Goal: Check status: Check status

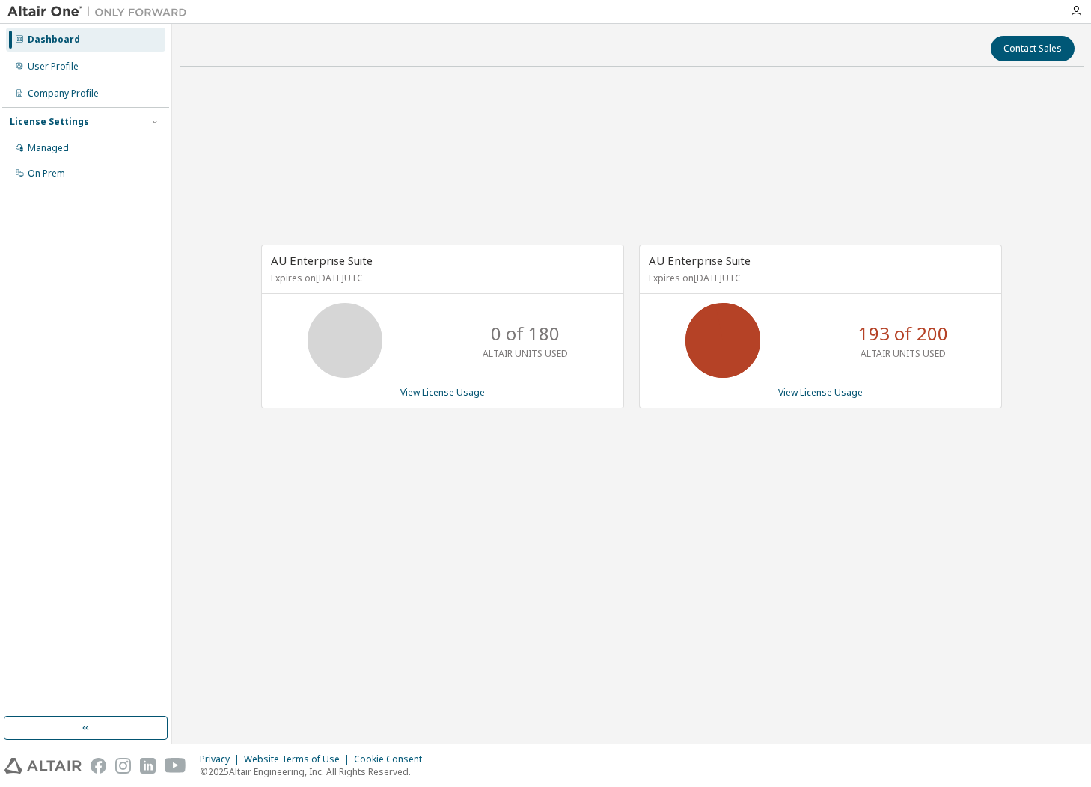
click at [336, 162] on div "AU Enterprise Suite Expires on [DATE] UTC 0 of 180 ALTAIR UNITS USED View Licen…" at bounding box center [632, 335] width 904 height 512
click at [67, 43] on div "Dashboard" at bounding box center [54, 40] width 52 height 12
click at [433, 386] on link "View License Usage" at bounding box center [442, 392] width 85 height 13
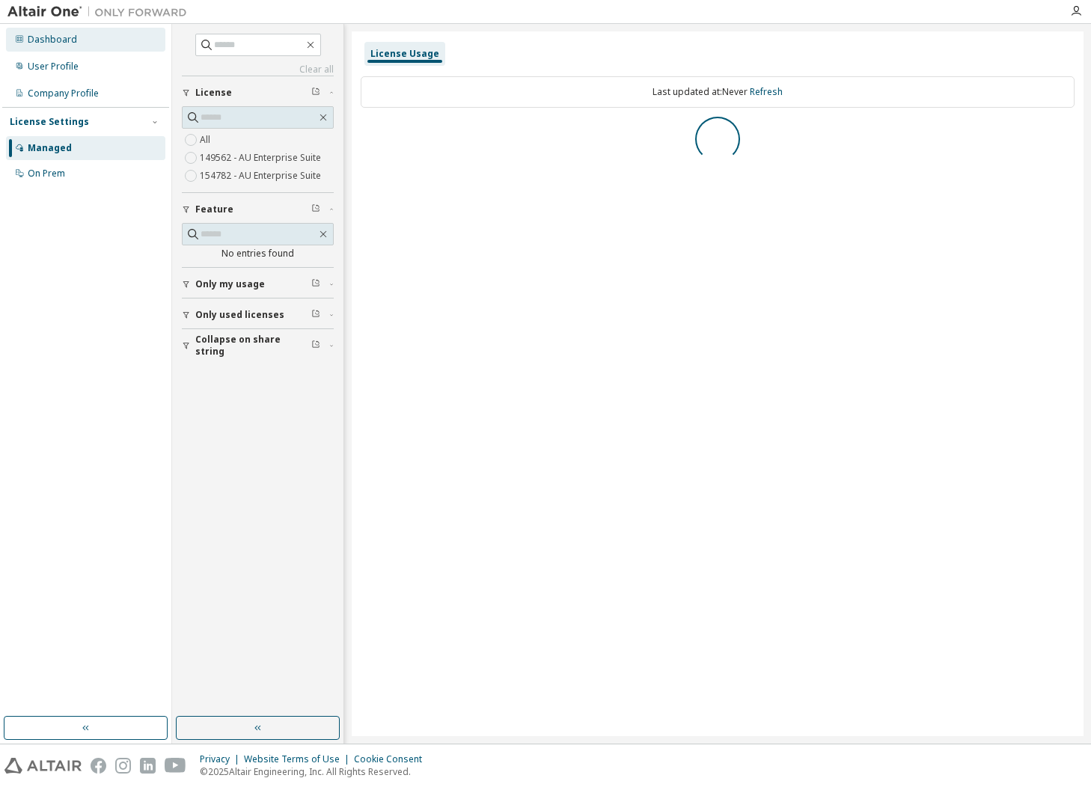
click at [60, 43] on div "Dashboard" at bounding box center [52, 40] width 49 height 12
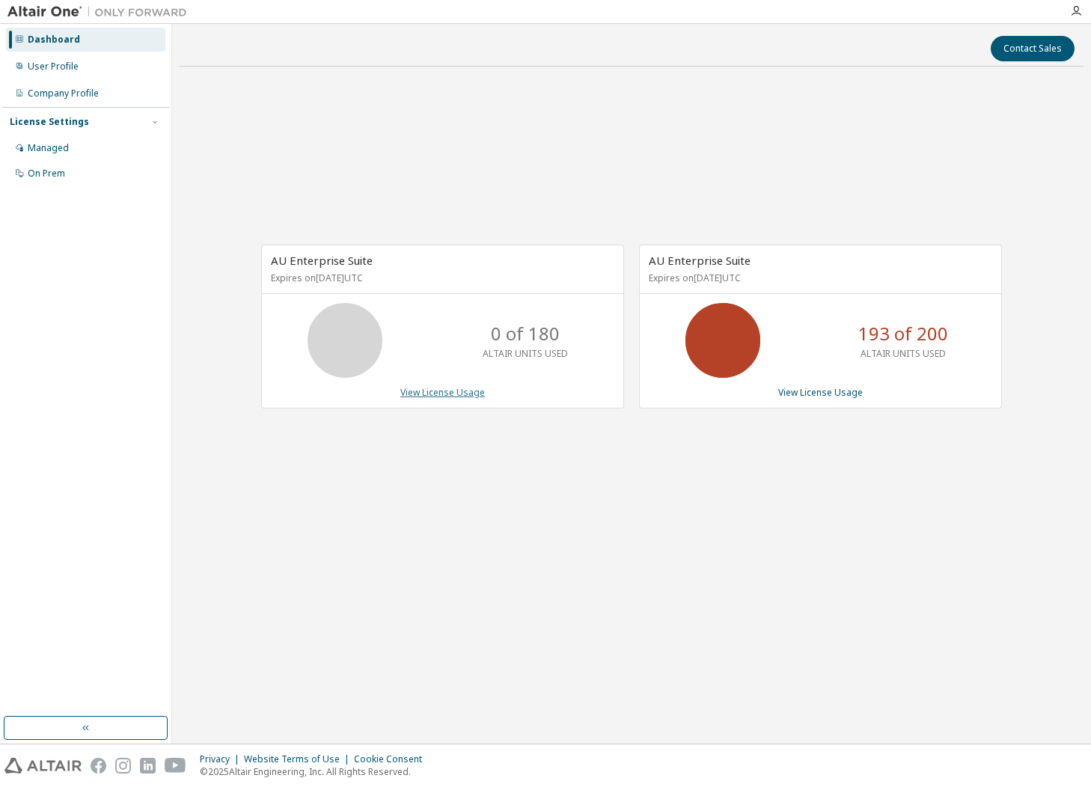
click at [421, 394] on link "View License Usage" at bounding box center [442, 392] width 85 height 13
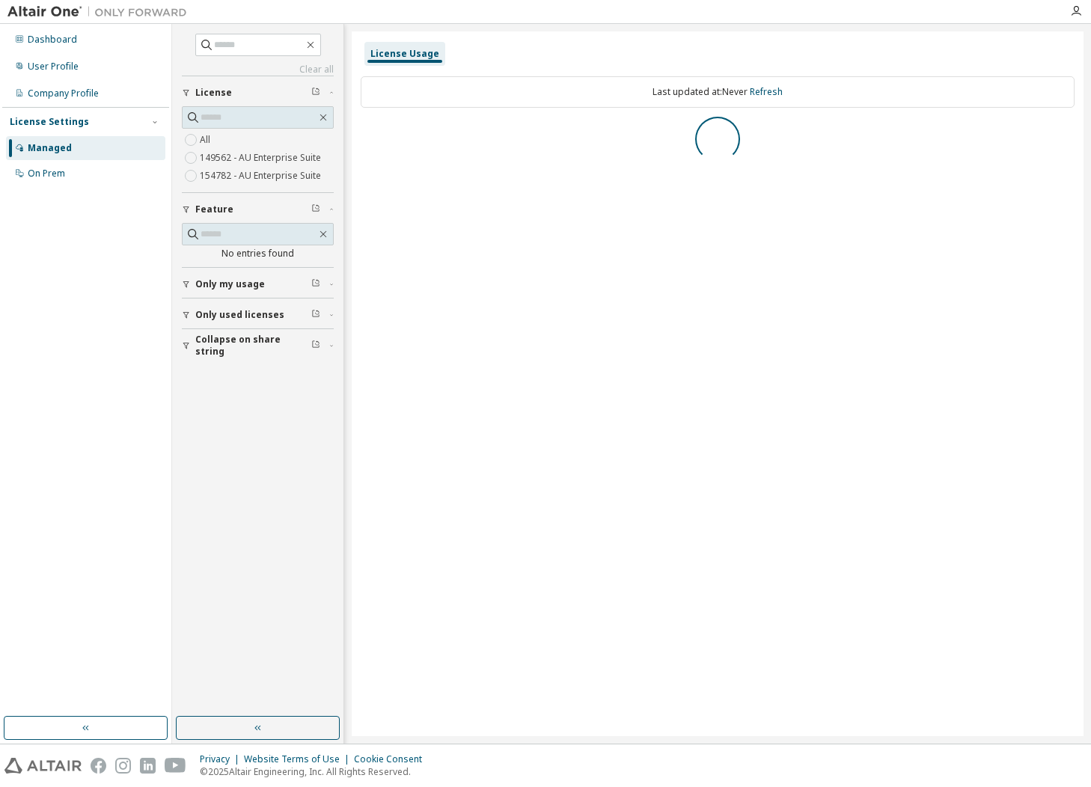
click at [237, 308] on button "Only used licenses" at bounding box center [258, 315] width 152 height 33
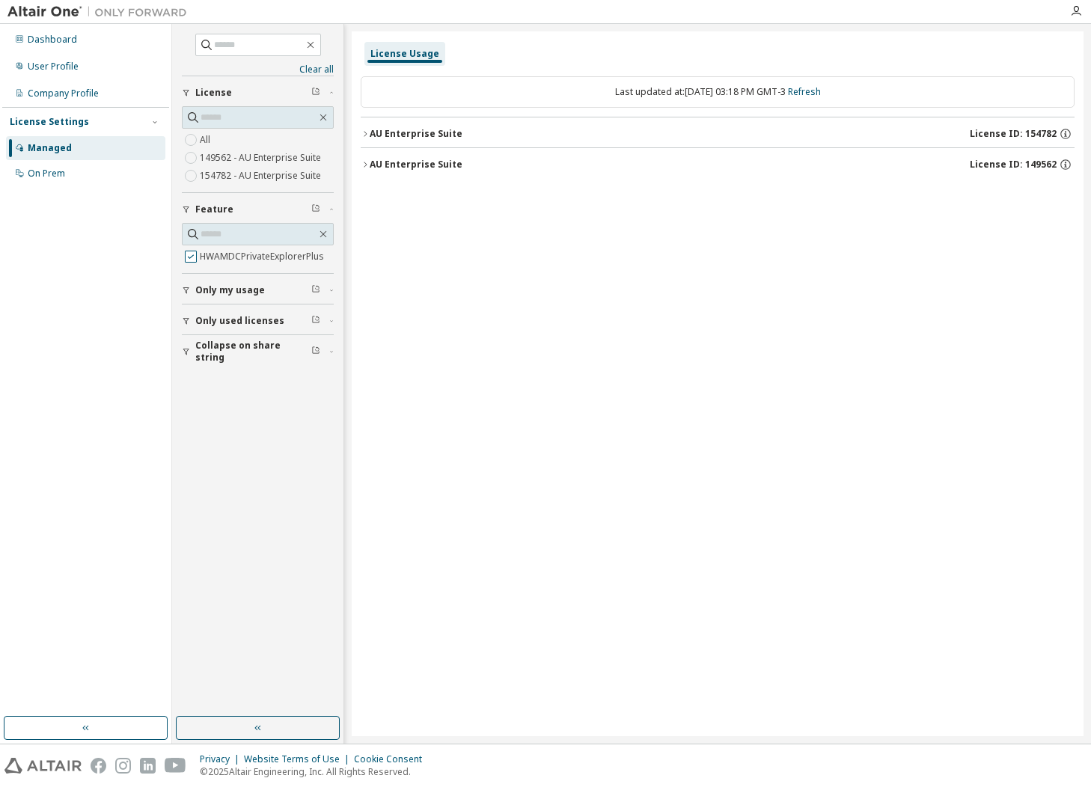
click at [203, 320] on span "Only used licenses" at bounding box center [239, 321] width 89 height 12
click at [202, 253] on label "HWAMDCPrivateExplorerPlus" at bounding box center [263, 257] width 127 height 18
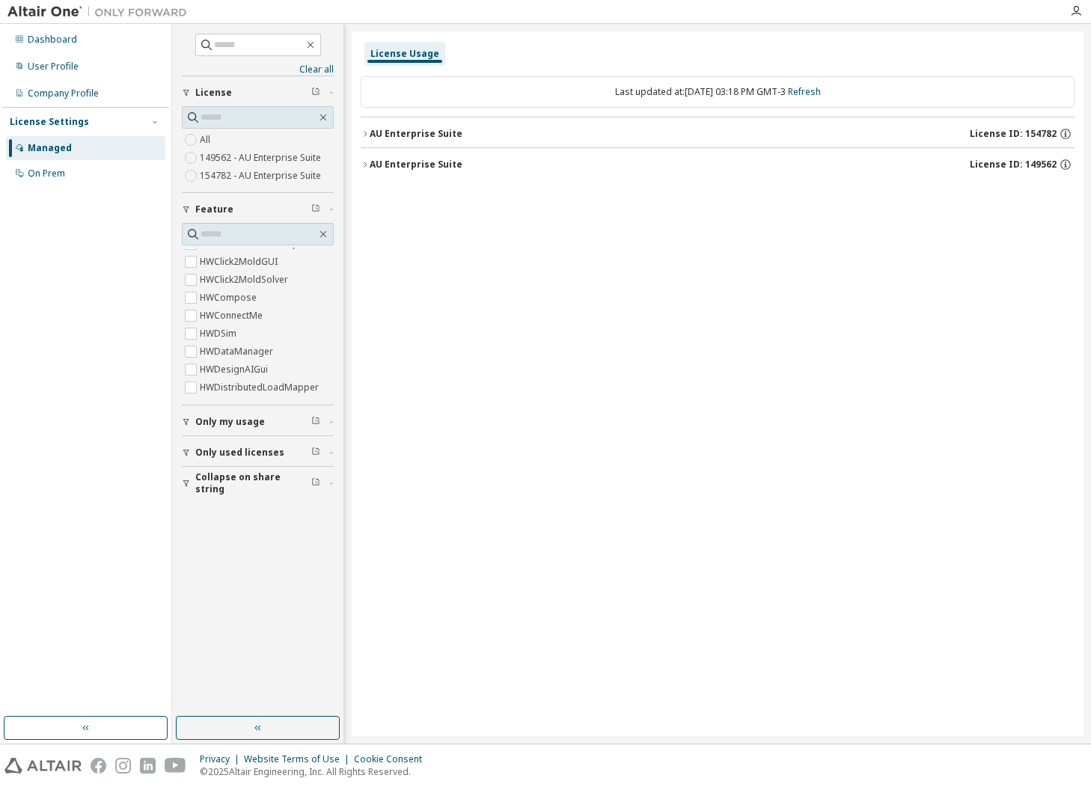
scroll to position [749, 0]
click at [231, 452] on span "Only used licenses" at bounding box center [239, 453] width 89 height 12
click at [223, 453] on span "Only used licenses" at bounding box center [239, 453] width 89 height 12
click at [209, 476] on label "Yes" at bounding box center [209, 475] width 18 height 18
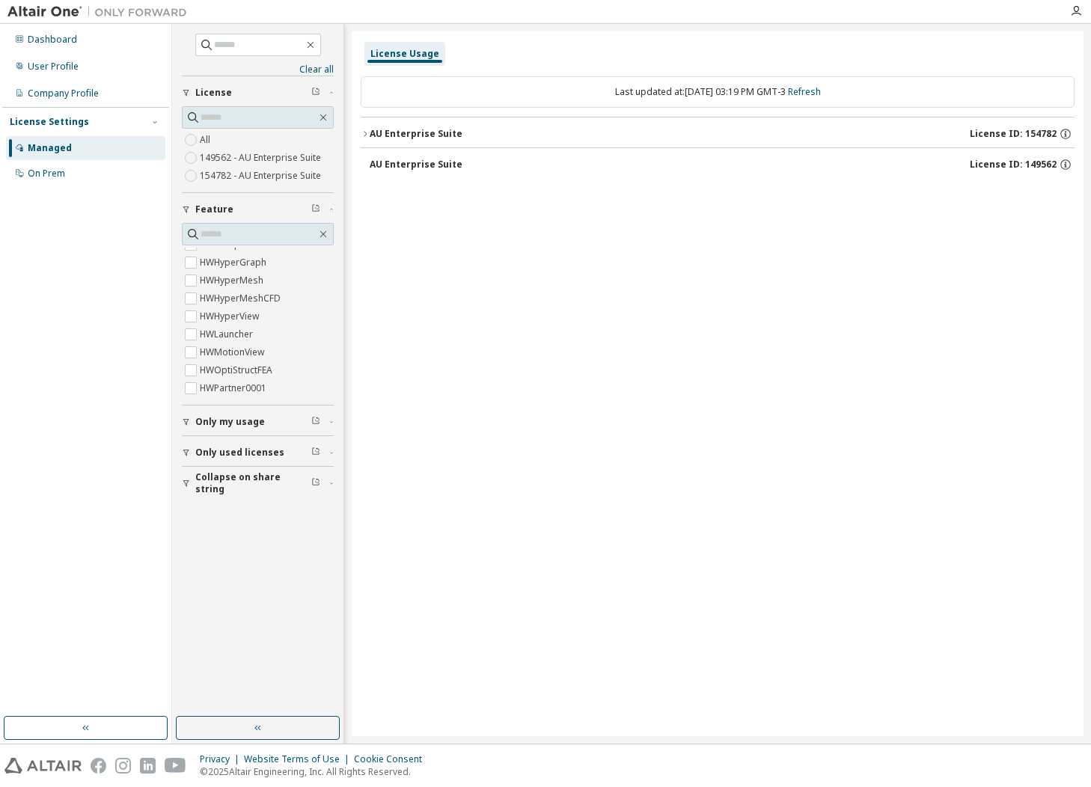
click at [460, 130] on div "AU Enterprise Suite License ID: 154782" at bounding box center [722, 133] width 705 height 13
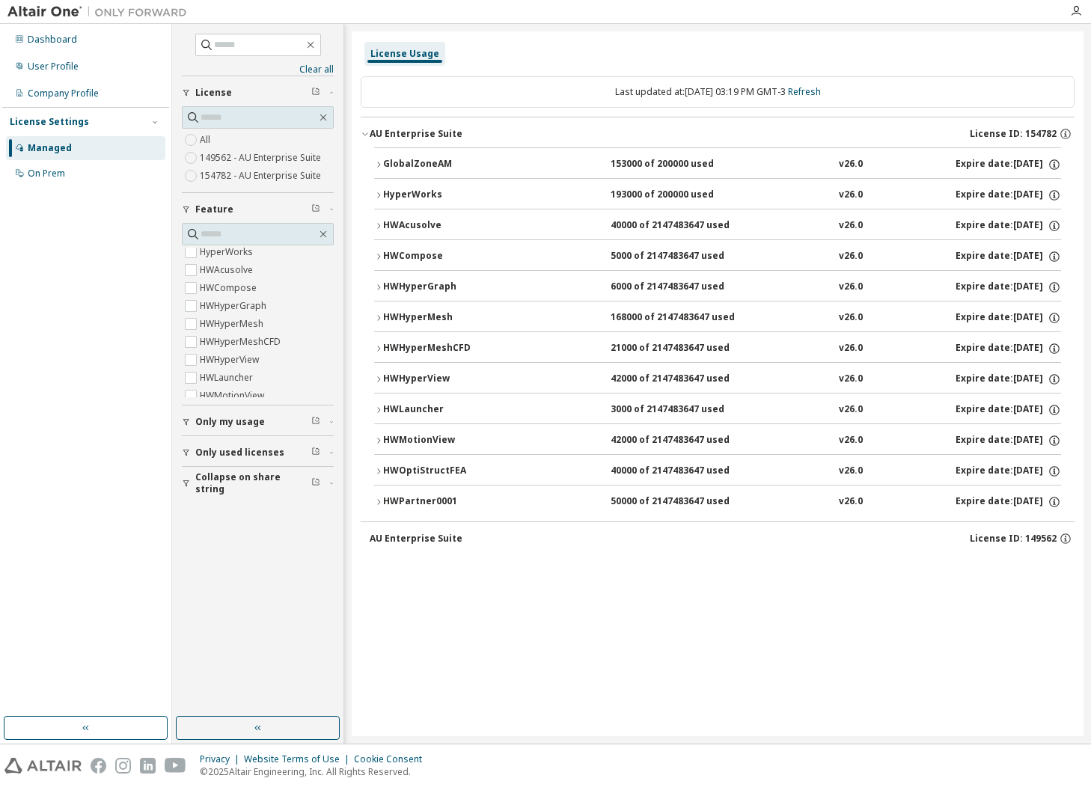
scroll to position [0, 0]
click at [203, 287] on label "HWAcusolve" at bounding box center [228, 293] width 56 height 18
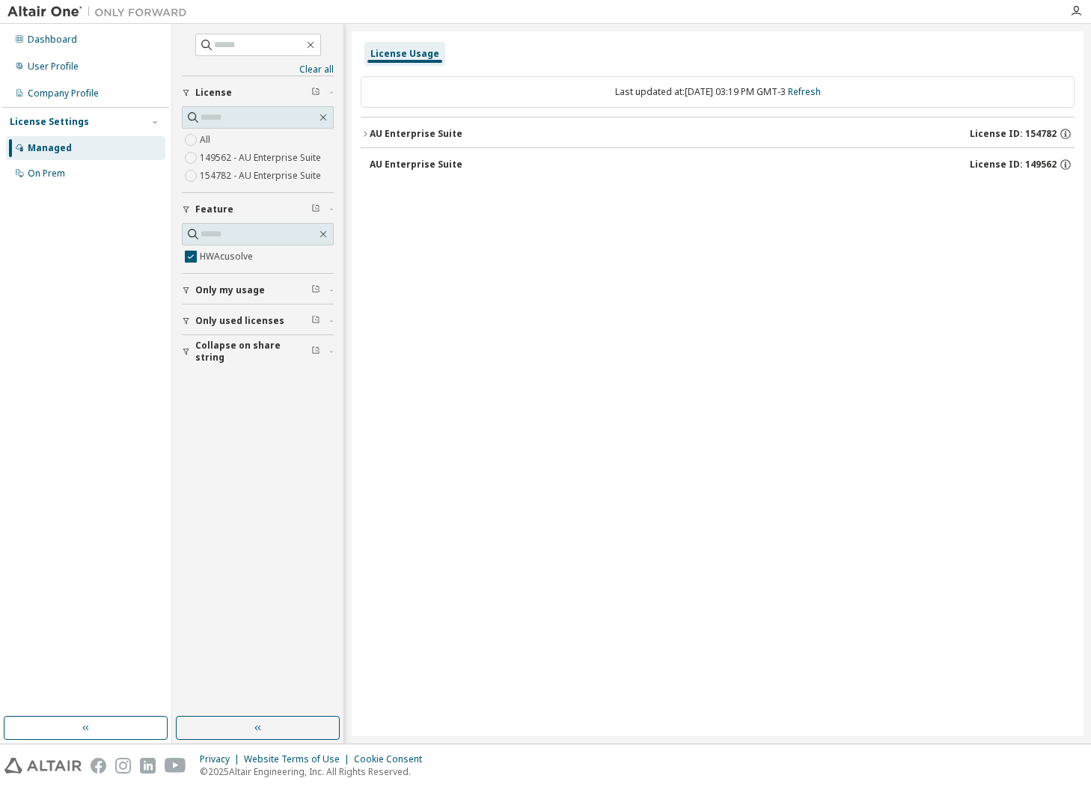
click at [426, 137] on div "AU Enterprise Suite" at bounding box center [416, 134] width 93 height 12
